Goal: Check status: Check status

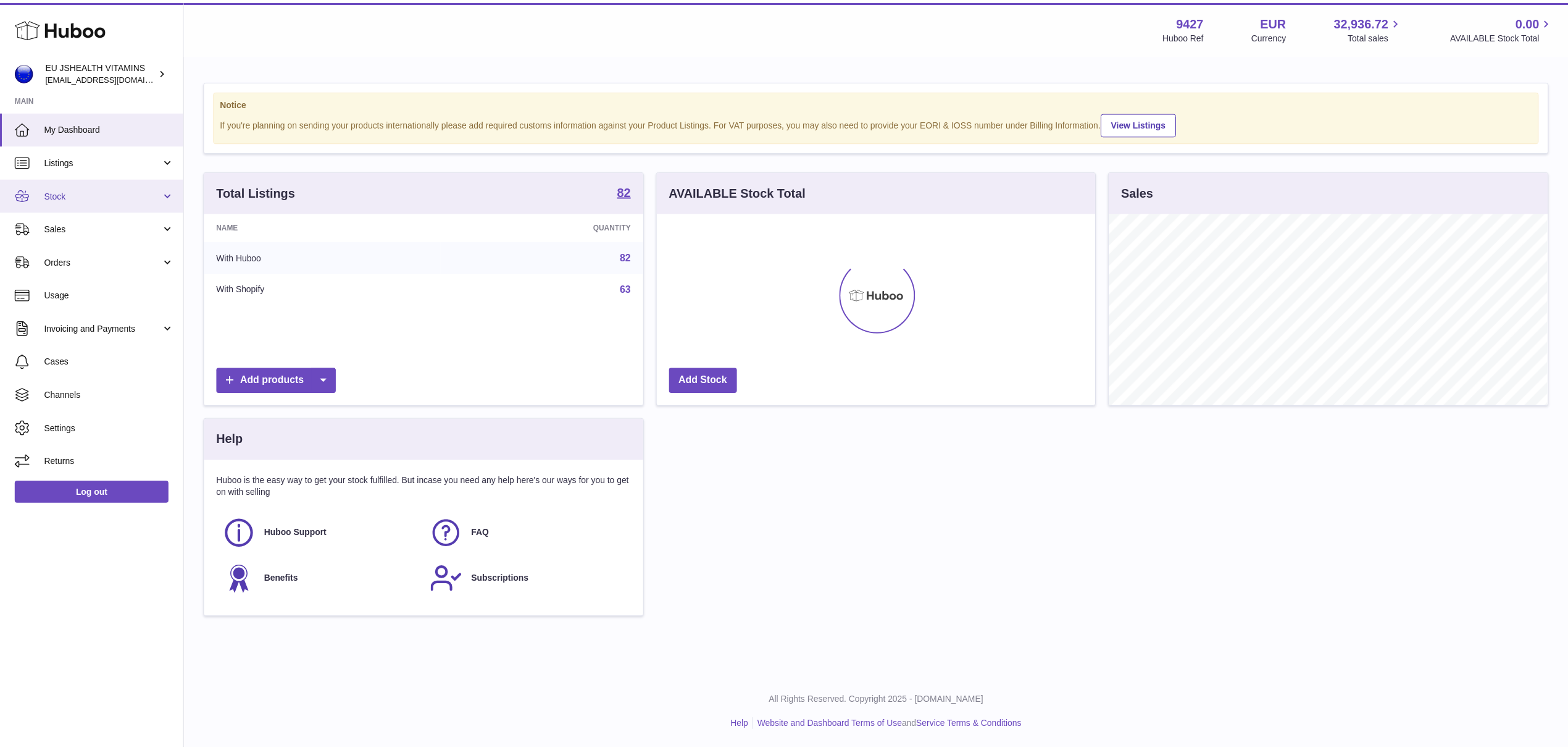
scroll to position [617517, 616927]
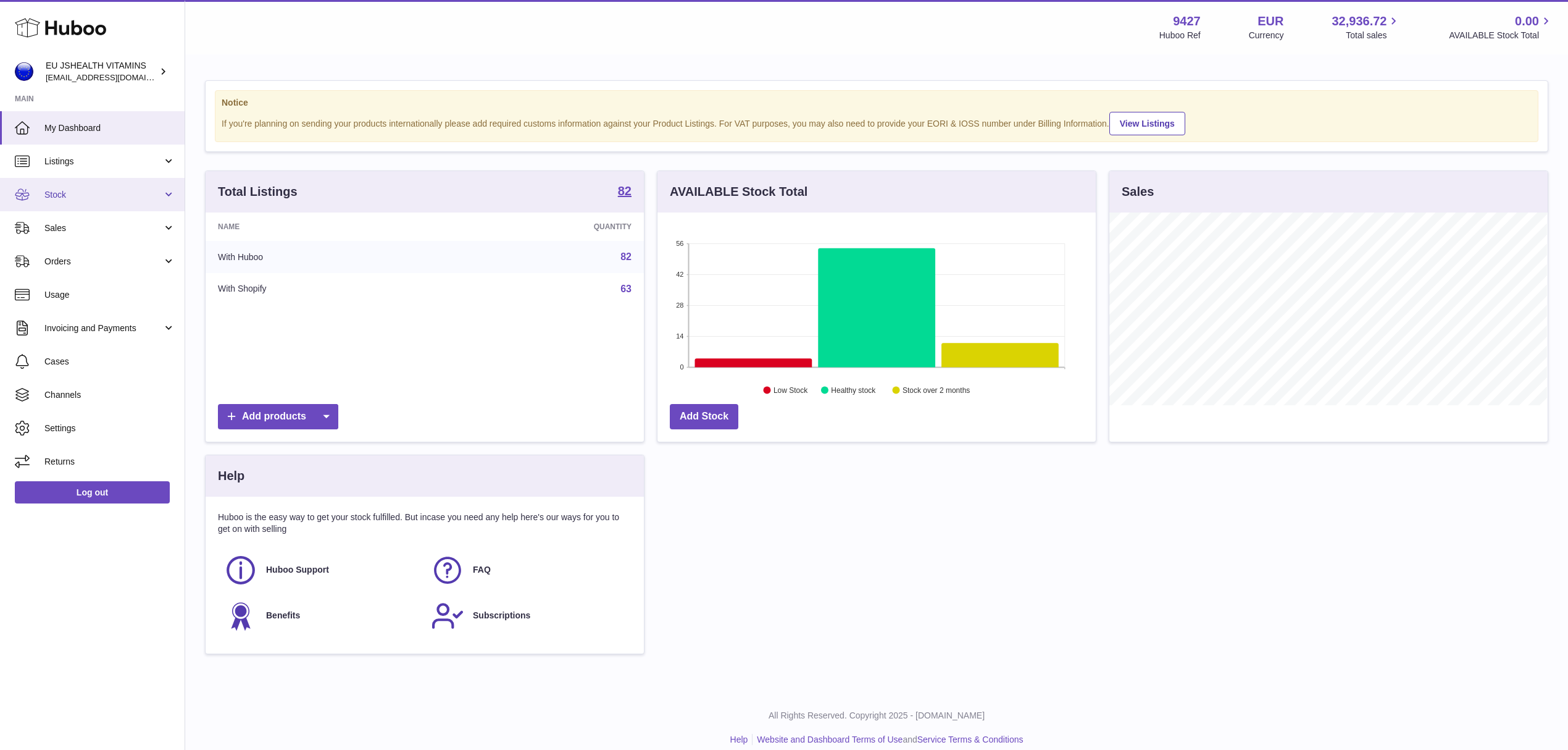
click at [84, 194] on span "Stock" at bounding box center [103, 195] width 118 height 12
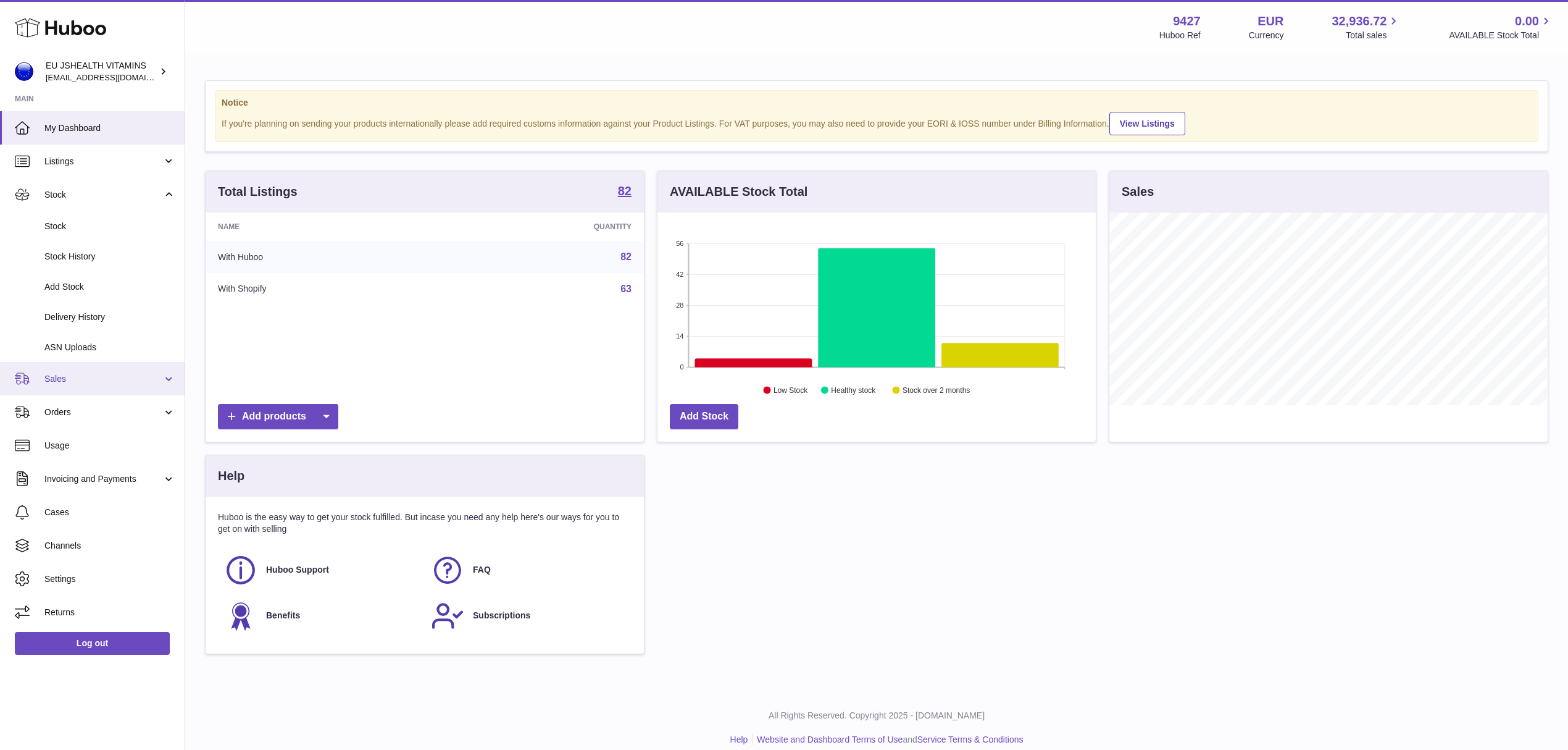
click at [66, 373] on span "Sales" at bounding box center [103, 378] width 118 height 12
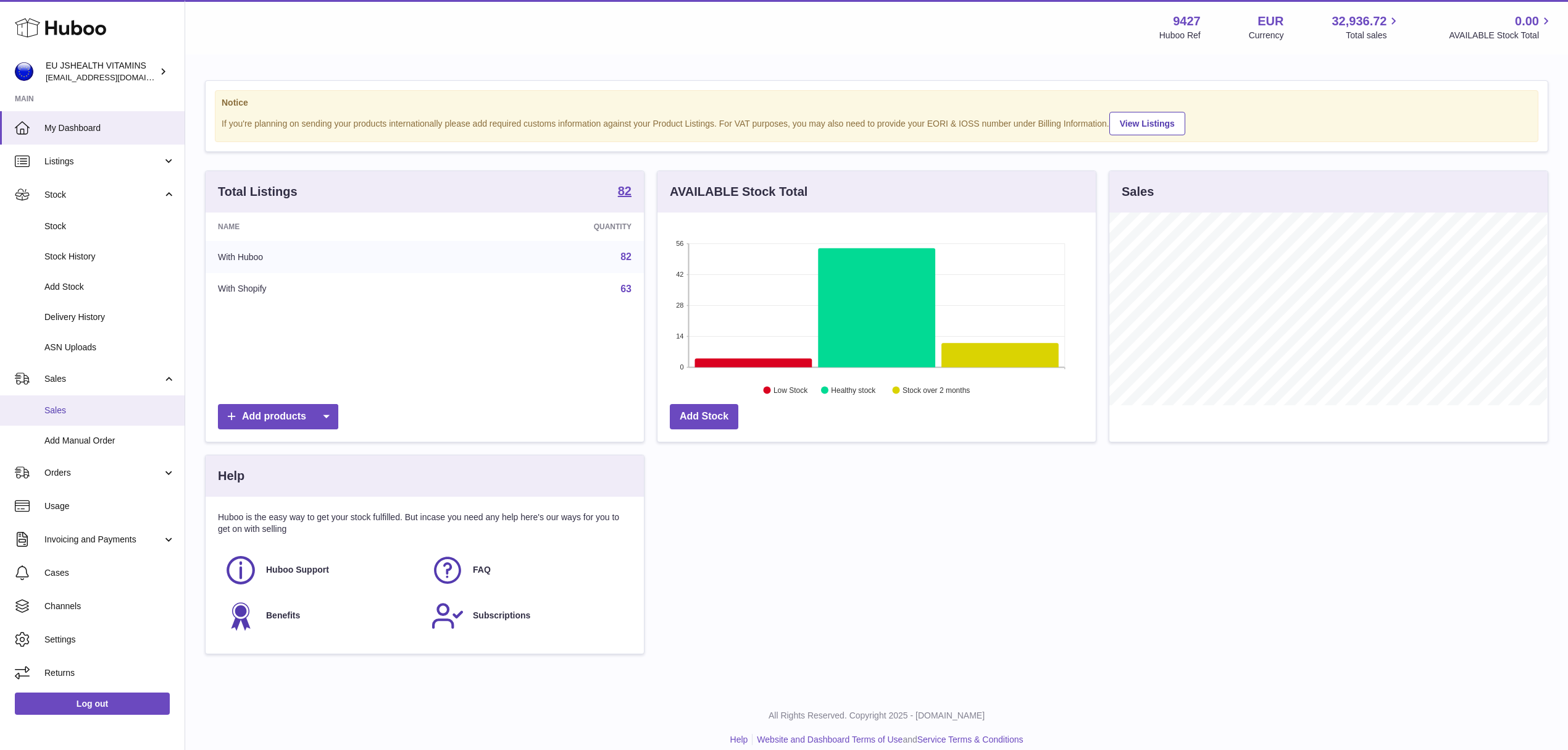
click at [69, 410] on span "Sales" at bounding box center [109, 410] width 131 height 12
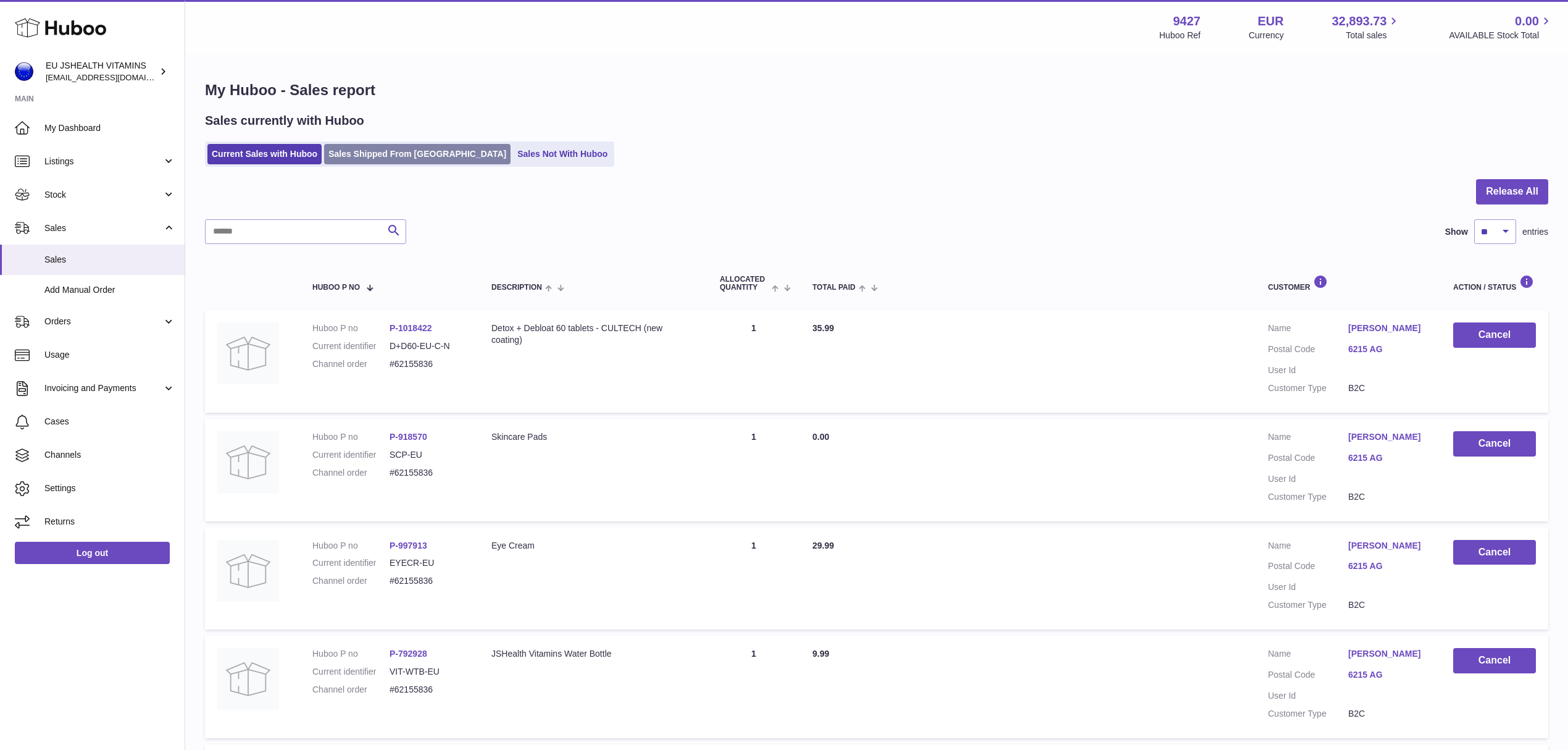
click at [346, 161] on link "Sales Shipped From [GEOGRAPHIC_DATA]" at bounding box center [417, 154] width 186 height 20
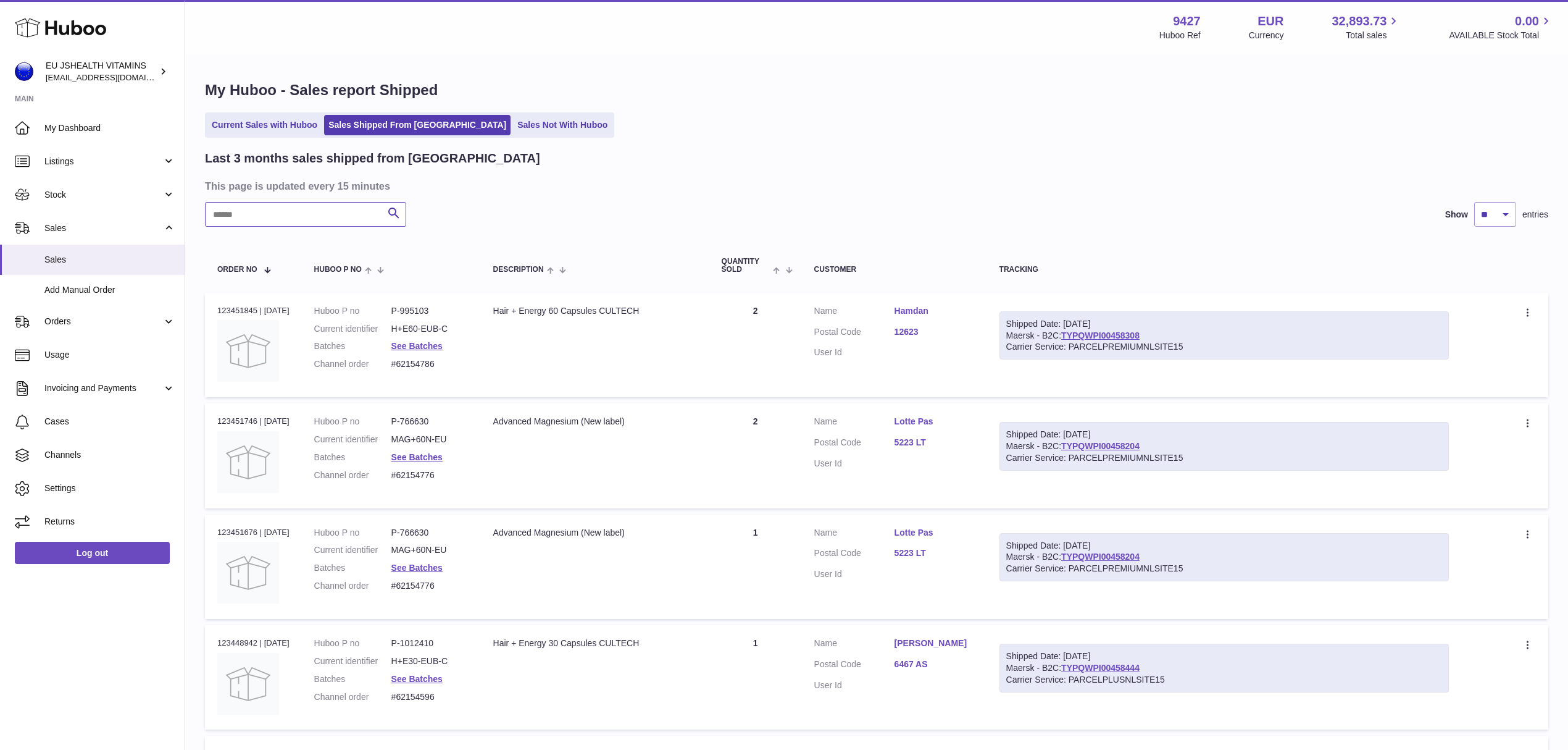
click at [248, 205] on input "text" at bounding box center [306, 214] width 201 height 25
paste input "**********"
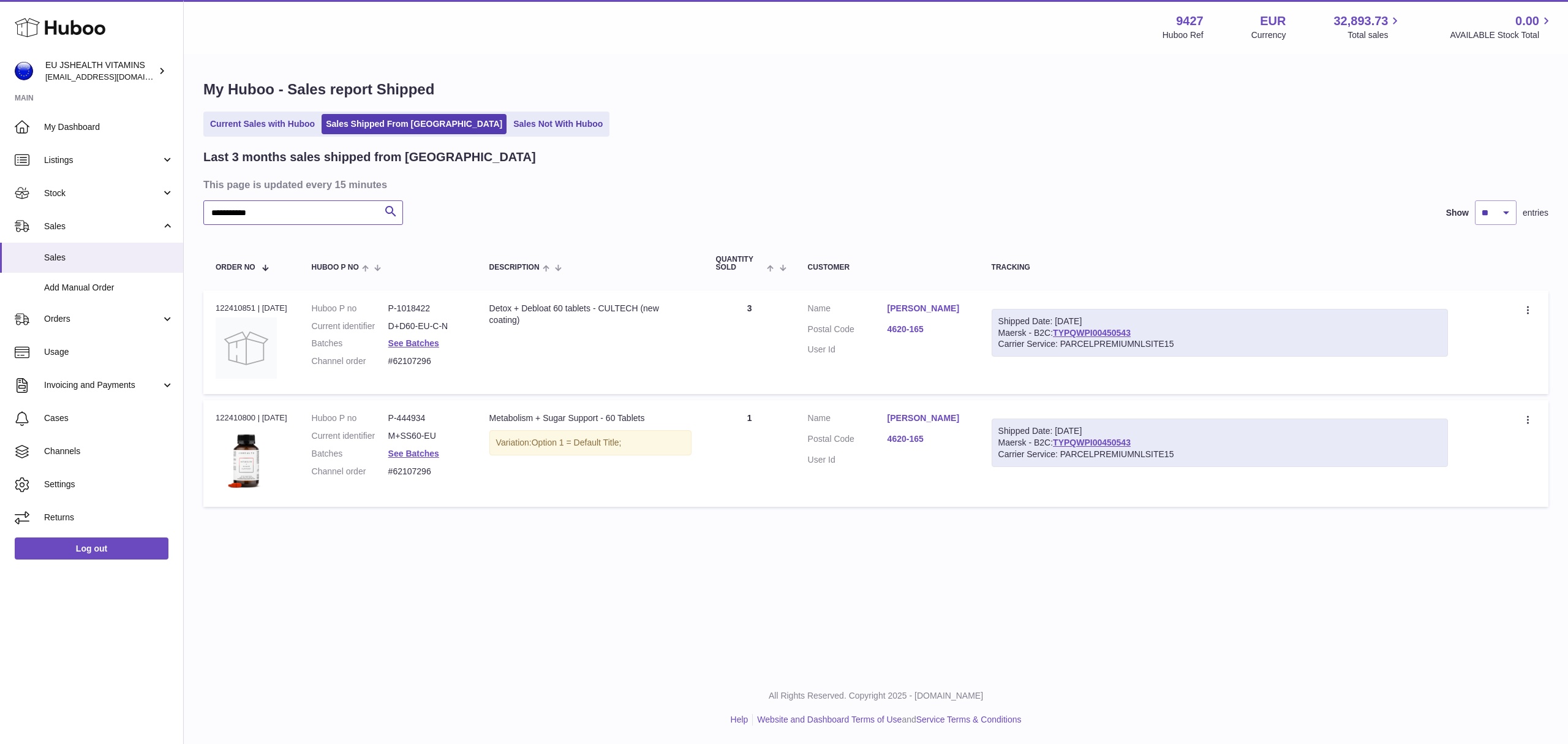
type input "**********"
click at [427, 474] on dd "#62107296" at bounding box center [427, 471] width 76 height 12
copy tr "#62107296 Description"
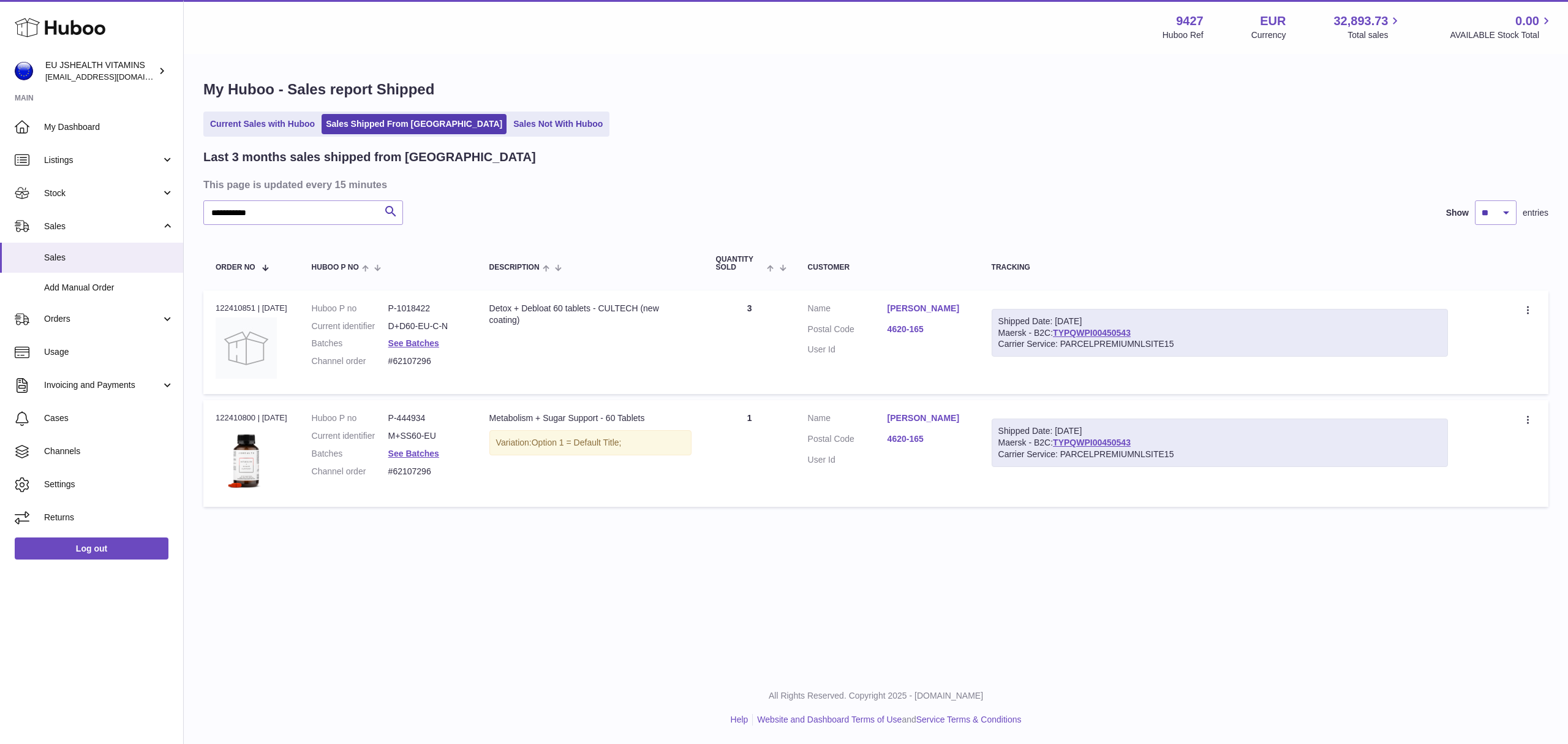
click at [232, 307] on div "Order no 122410851 | [DATE]" at bounding box center [251, 308] width 71 height 11
copy div "122410851"
click at [1094, 329] on link "TYPQWPI00450543" at bounding box center [1092, 333] width 78 height 10
click at [667, 584] on div "**********" at bounding box center [875, 335] width 1384 height 671
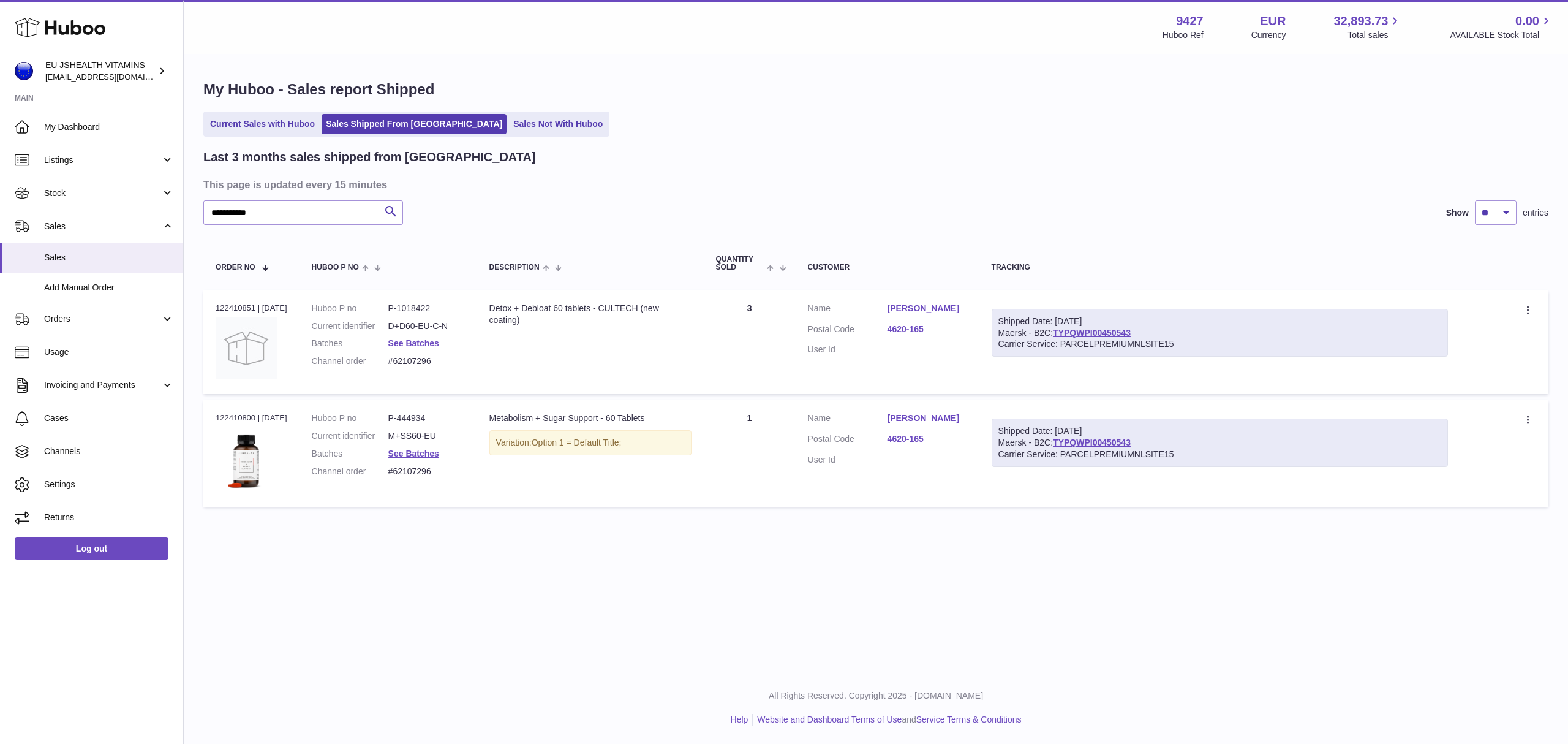
click at [915, 307] on link "[PERSON_NAME]" at bounding box center [927, 308] width 80 height 12
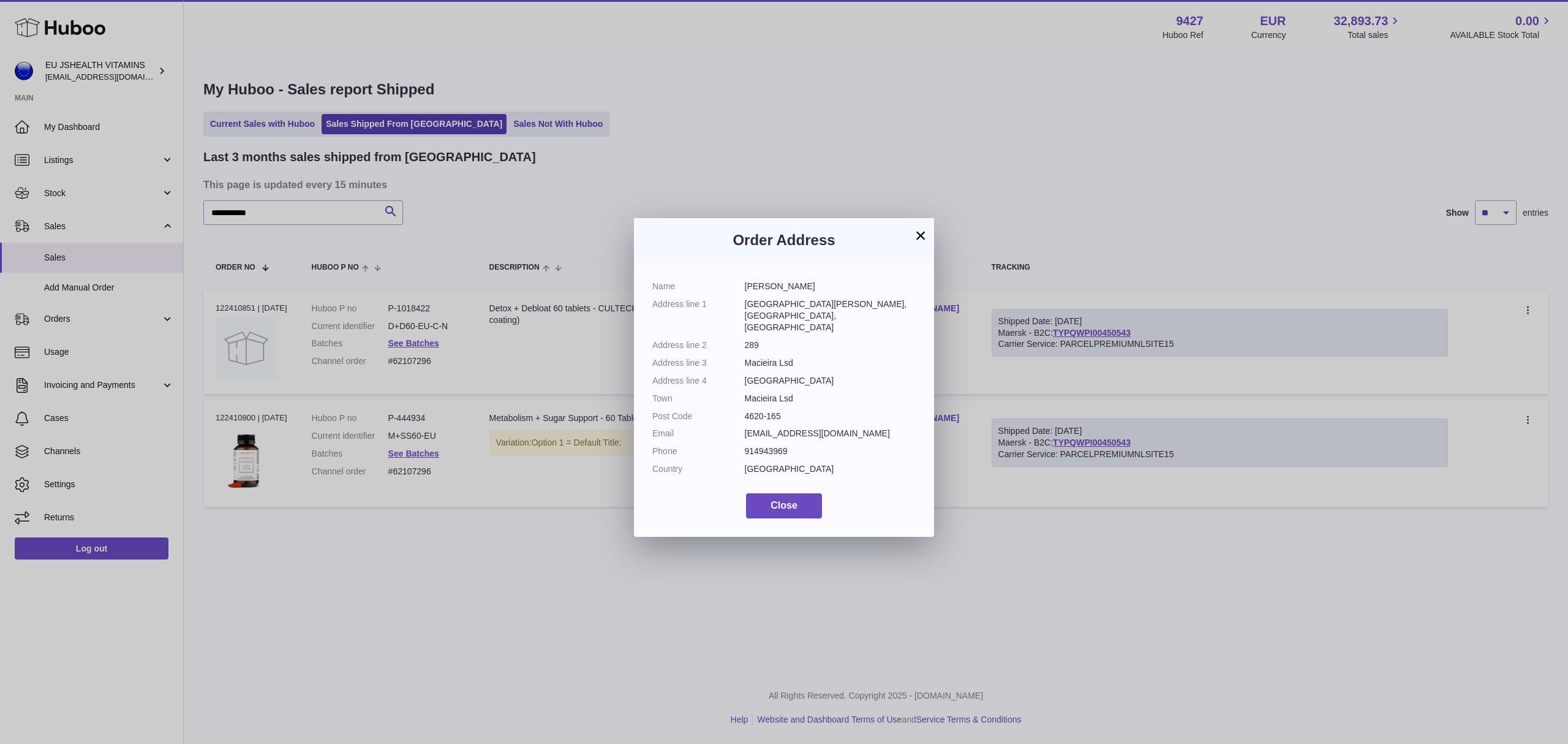
click at [923, 235] on button "×" at bounding box center [920, 235] width 14 height 14
